Goal: Task Accomplishment & Management: Complete application form

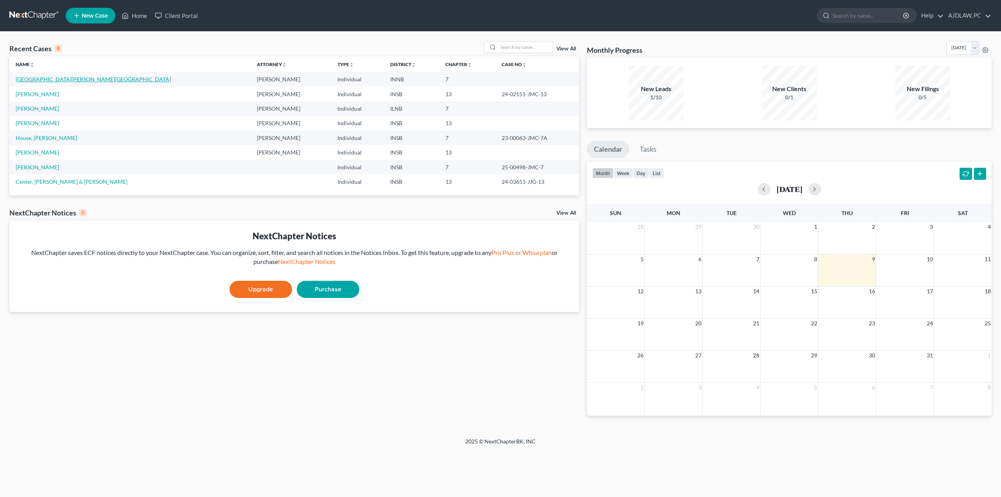
click at [22, 79] on link "[GEOGRAPHIC_DATA][PERSON_NAME][GEOGRAPHIC_DATA]" at bounding box center [93, 79] width 155 height 7
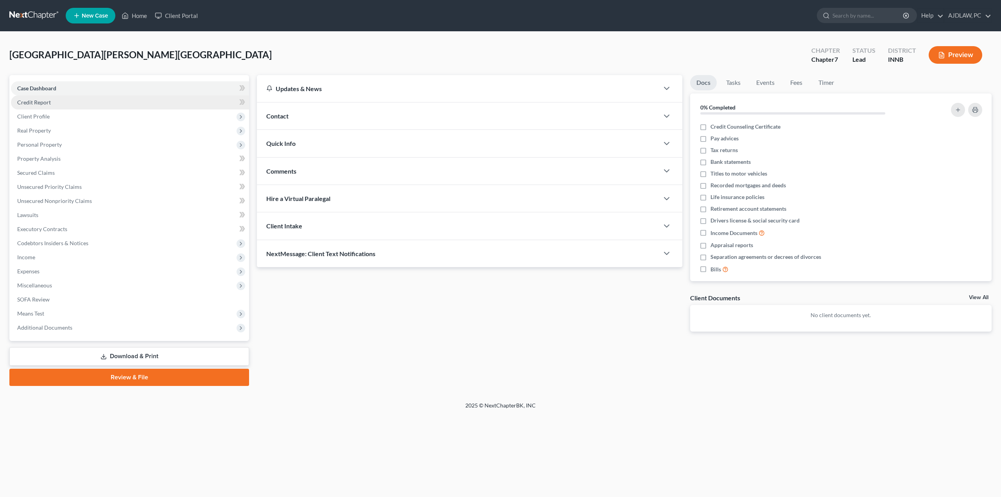
click at [48, 105] on span "Credit Report" at bounding box center [34, 102] width 34 height 7
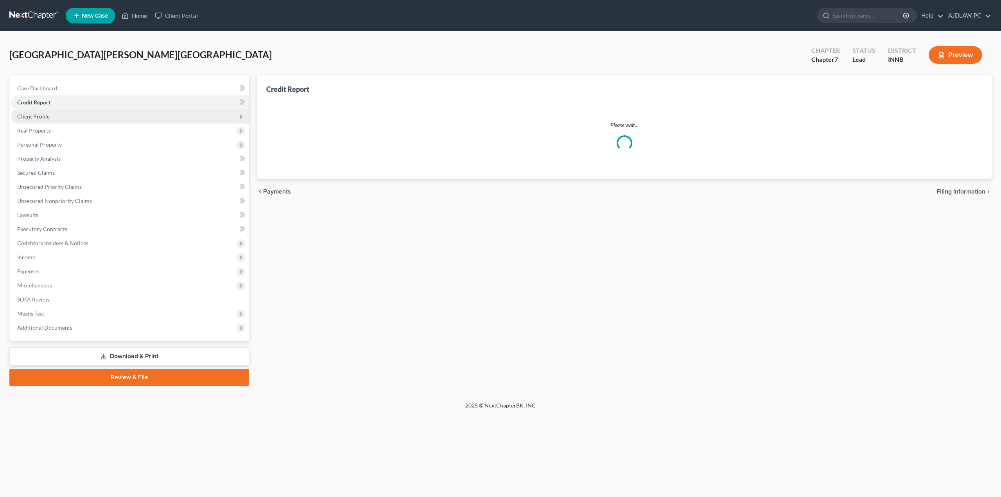
click at [42, 116] on span "Client Profile" at bounding box center [33, 116] width 32 height 7
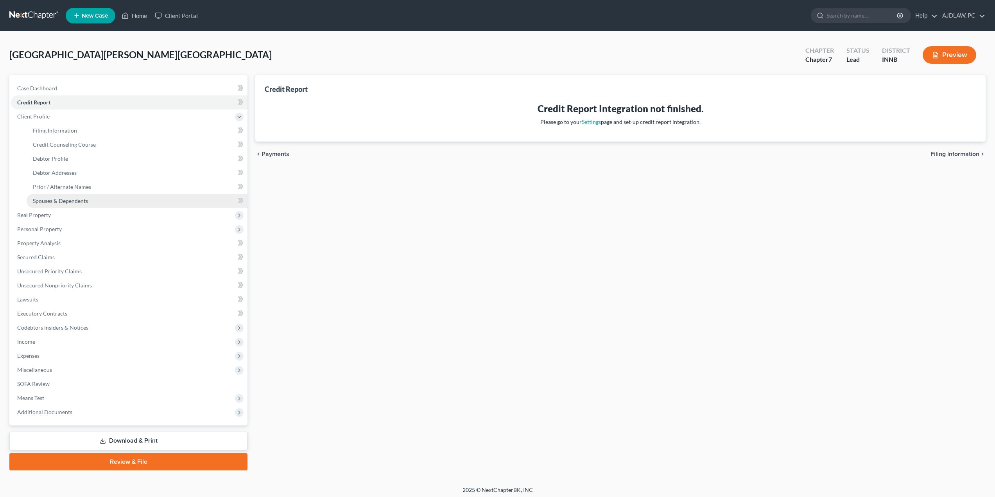
click at [61, 198] on span "Spouses & Dependents" at bounding box center [60, 201] width 55 height 7
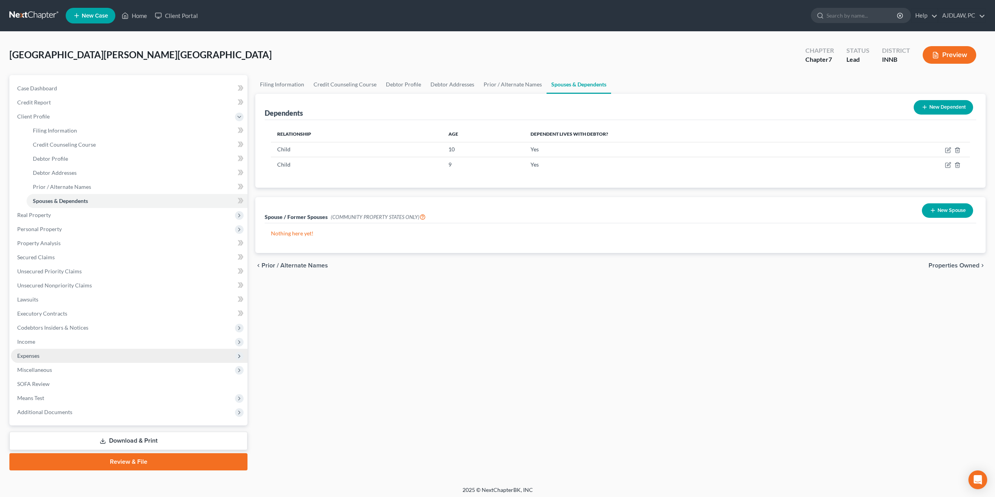
click at [39, 352] on span "Expenses" at bounding box center [28, 355] width 22 height 7
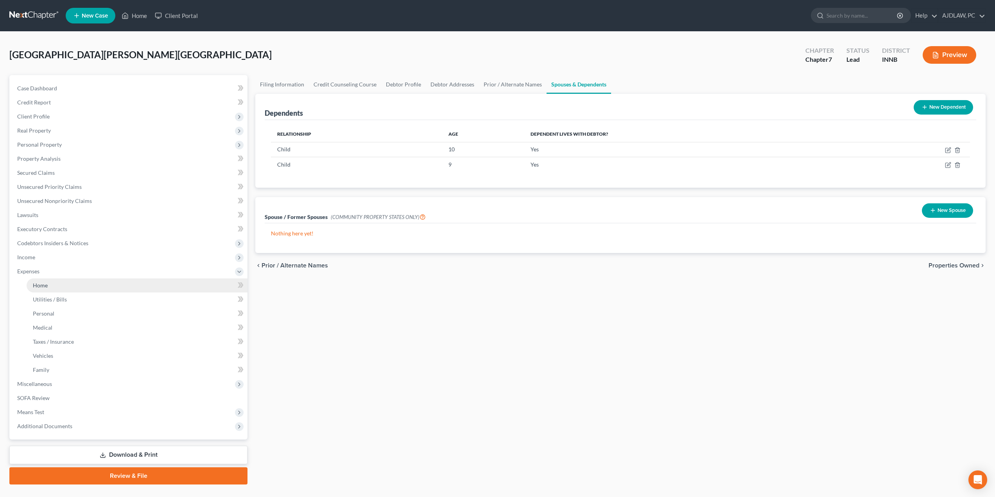
click at [70, 286] on link "Home" at bounding box center [137, 285] width 221 height 14
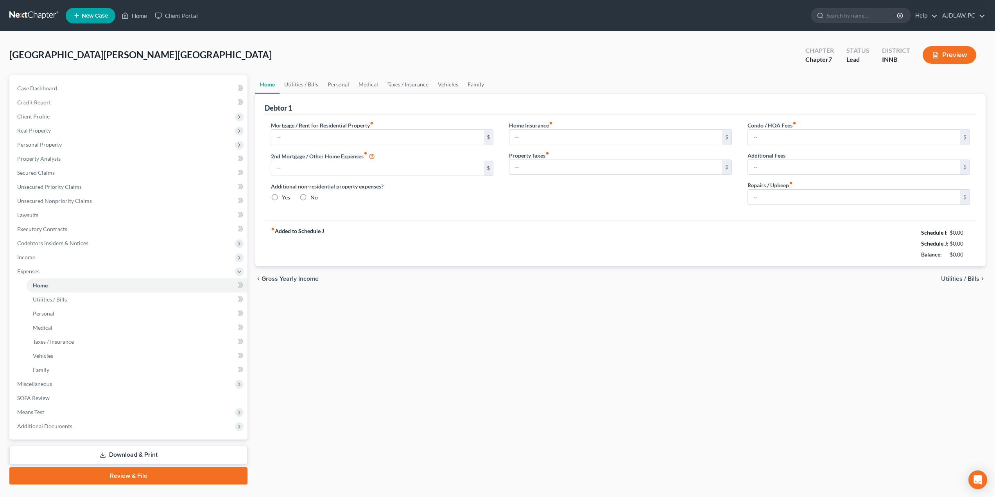
type input "0.00"
radio input "true"
type input "0.00"
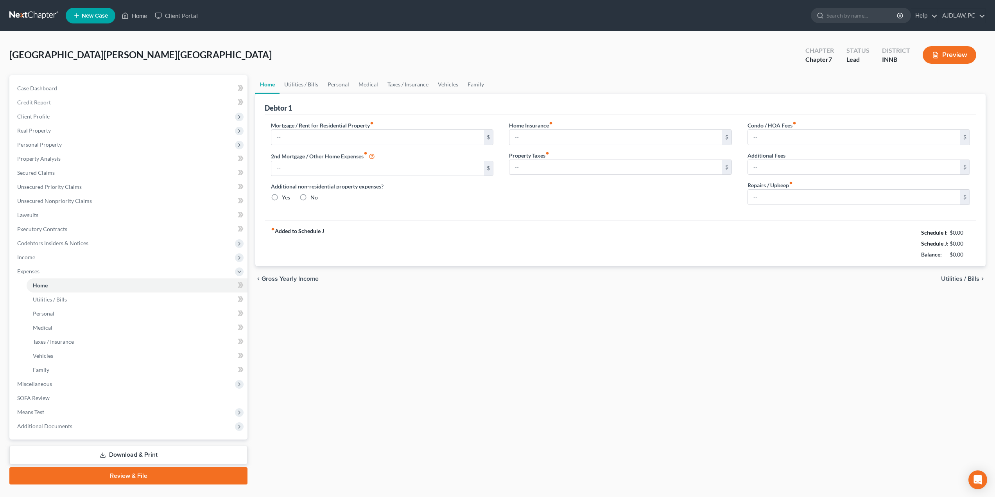
type input "0.00"
click at [334, 139] on input "text" at bounding box center [377, 137] width 212 height 15
type input "2,400"
click at [326, 163] on input "0.00" at bounding box center [377, 168] width 212 height 15
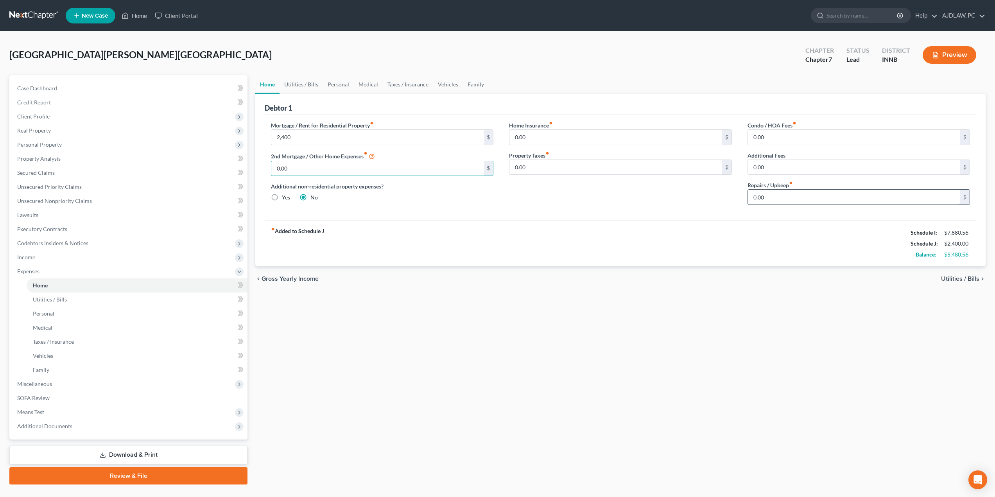
click at [850, 195] on input "0.00" at bounding box center [854, 197] width 212 height 15
type input "100"
click at [621, 144] on input "0.00" at bounding box center [616, 137] width 212 height 15
